Goal: Complete application form: Complete application form

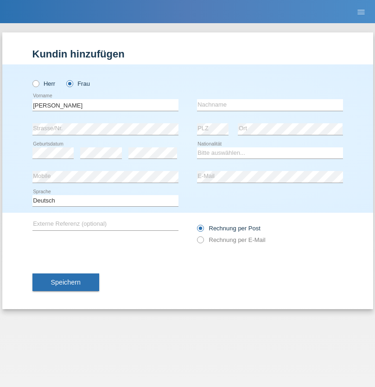
type input "Vega Gallego"
click at [270, 105] on input "text" at bounding box center [270, 105] width 146 height 12
type input "Jessica"
select select "ES"
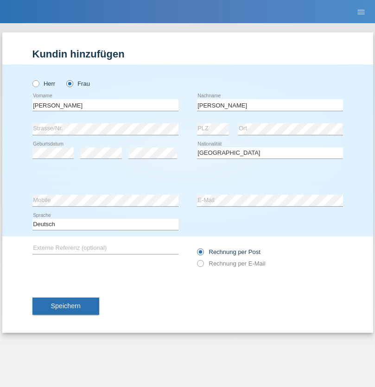
select select "C"
select select "12"
select select "06"
select select "2019"
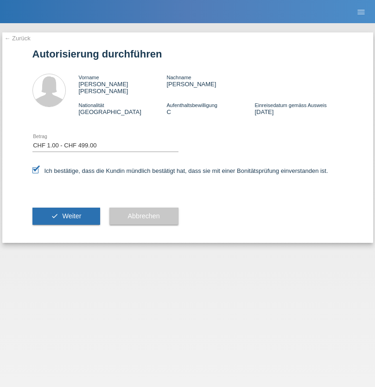
select select "1"
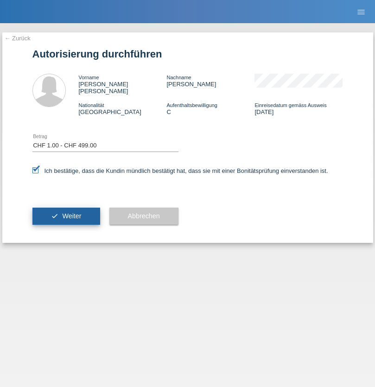
click at [66, 212] on span "Weiter" at bounding box center [71, 215] width 19 height 7
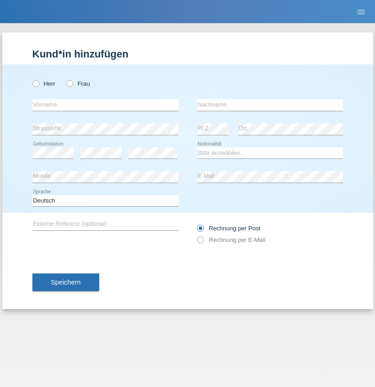
radio input "true"
click at [105, 105] on input "text" at bounding box center [105, 105] width 146 height 12
type input "Farkash"
click at [270, 105] on input "text" at bounding box center [270, 105] width 146 height 12
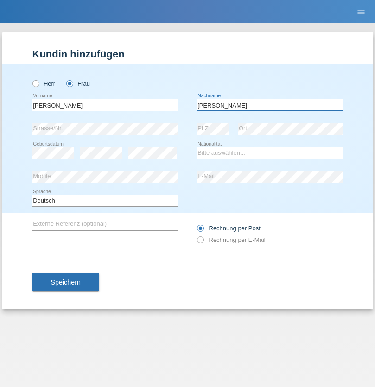
type input "Yolana"
select select "UA"
select select "C"
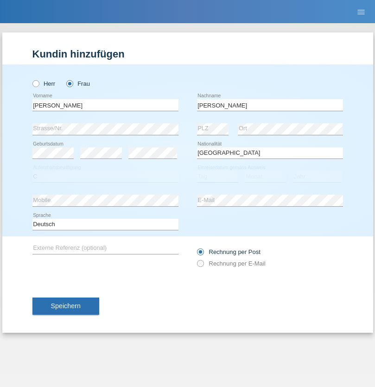
select select "23"
select select "10"
select select "2021"
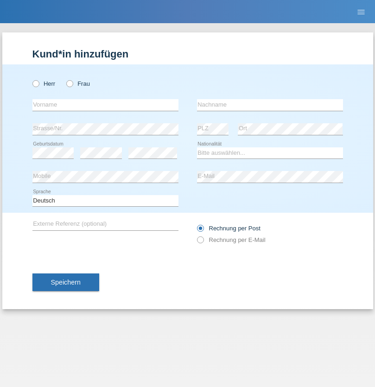
radio input "true"
click at [105, 105] on input "text" at bounding box center [105, 105] width 146 height 12
type input "Terezie"
click at [270, 105] on input "text" at bounding box center [270, 105] width 146 height 12
type input "Zachariášová"
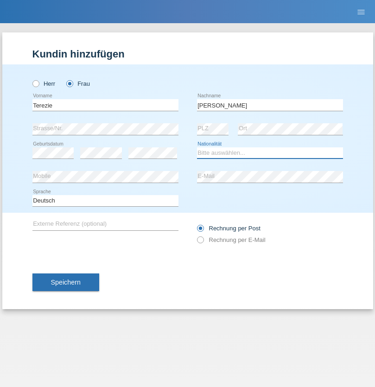
select select "CH"
radio input "true"
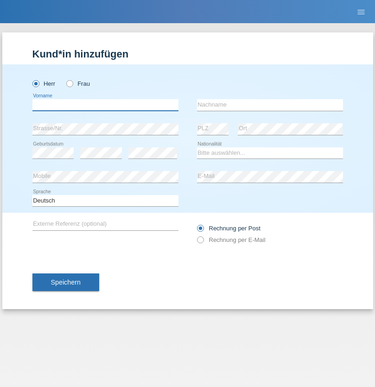
click at [105, 105] on input "text" at bounding box center [105, 105] width 146 height 12
type input "firat"
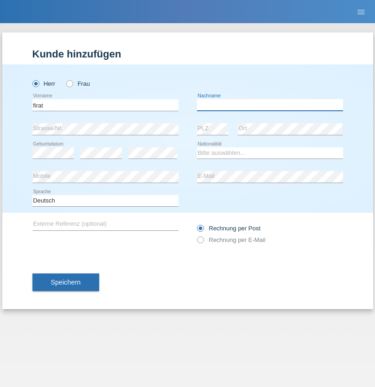
click at [270, 105] on input "text" at bounding box center [270, 105] width 146 height 12
type input "kara"
select select "CH"
radio input "true"
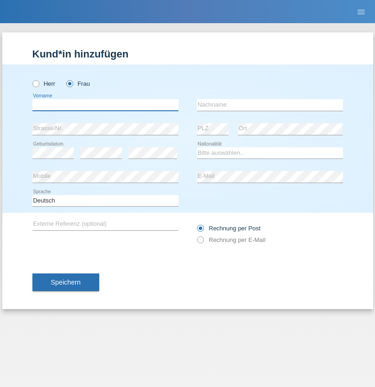
click at [105, 105] on input "text" at bounding box center [105, 105] width 146 height 12
type input "Nuria"
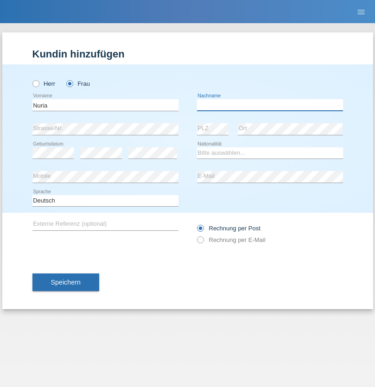
click at [270, 105] on input "text" at bounding box center [270, 105] width 146 height 12
type input "D'Antino"
select select "CH"
